Goal: Check status: Check status

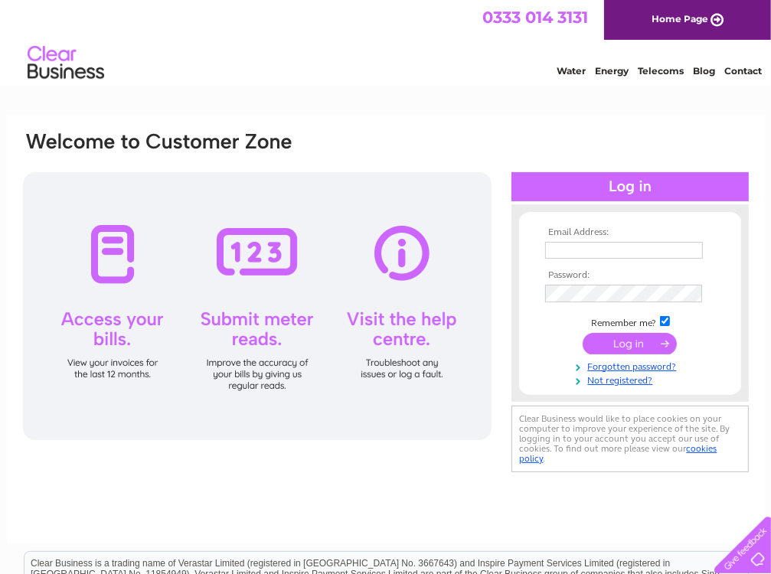
type input "mark@alaskaequipment.co.uk"
click at [639, 347] on input "submit" at bounding box center [629, 343] width 94 height 21
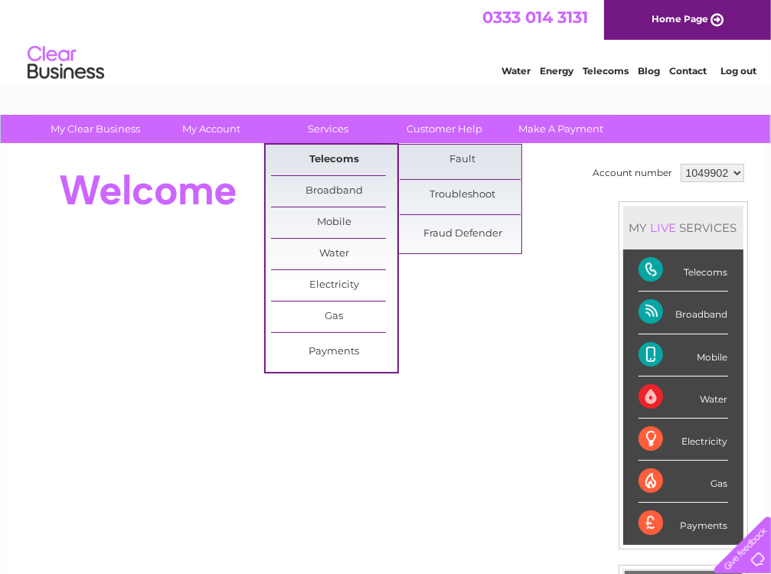
click at [326, 155] on link "Telecoms" at bounding box center [334, 160] width 126 height 31
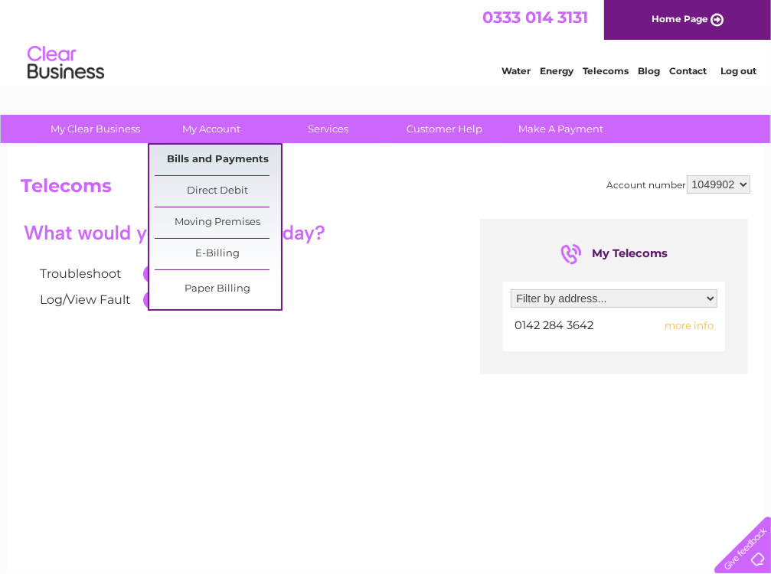
click at [204, 165] on link "Bills and Payments" at bounding box center [218, 160] width 126 height 31
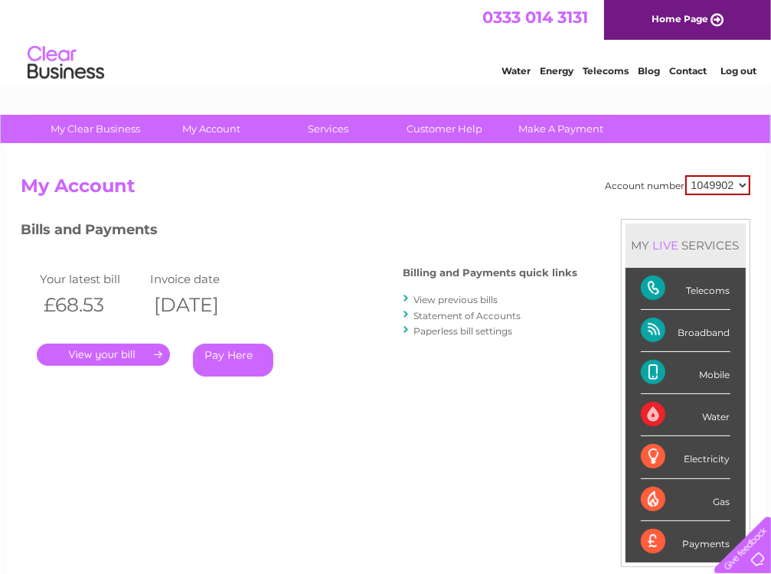
click at [114, 351] on link "." at bounding box center [103, 355] width 133 height 22
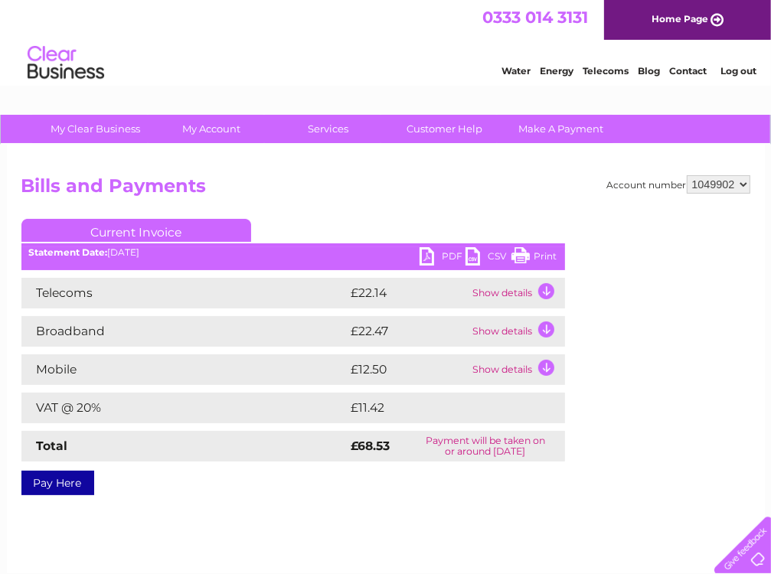
click at [543, 289] on td "Show details" at bounding box center [517, 293] width 96 height 31
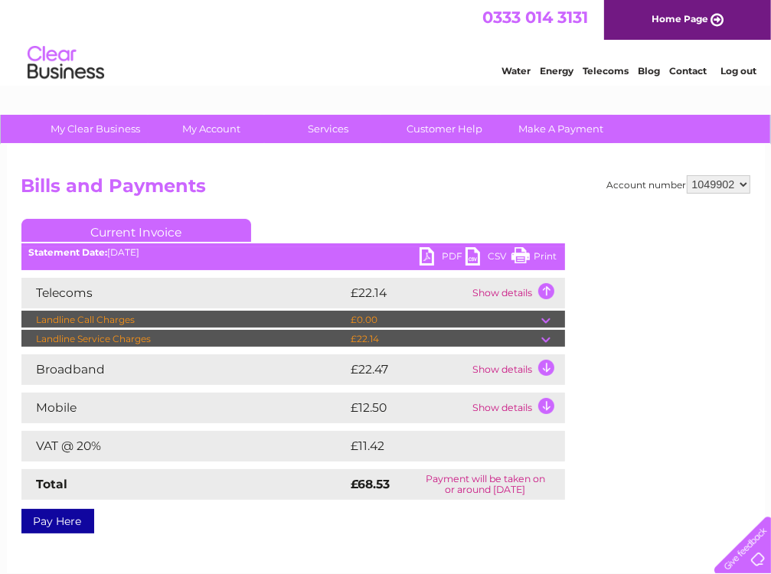
click at [152, 339] on td "Landline Service Charges" at bounding box center [184, 339] width 326 height 18
click at [138, 320] on td "Landline Call Charges" at bounding box center [184, 320] width 326 height 18
click at [543, 320] on td at bounding box center [553, 320] width 24 height 18
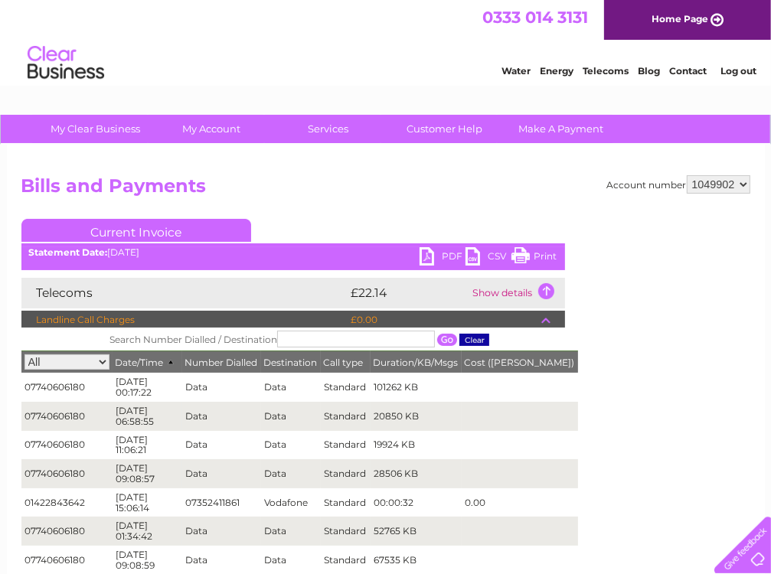
click at [505, 292] on td "Show details" at bounding box center [517, 293] width 96 height 31
